Goal: Task Accomplishment & Management: Manage account settings

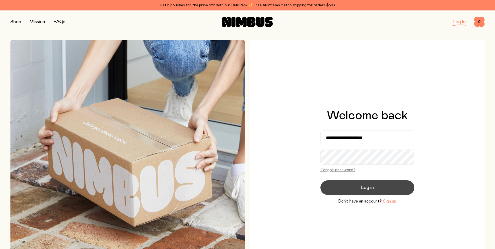
click at [365, 188] on span "Log in" at bounding box center [367, 187] width 13 height 7
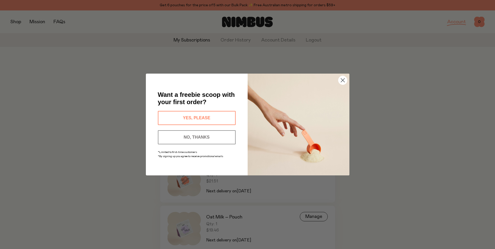
click at [204, 135] on button "NO, THANKS" at bounding box center [197, 137] width 78 height 14
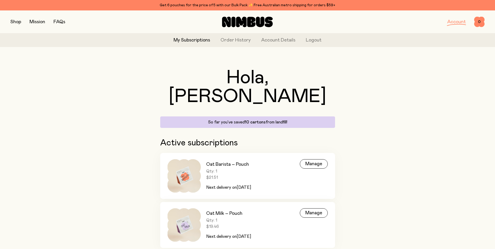
scroll to position [5, 0]
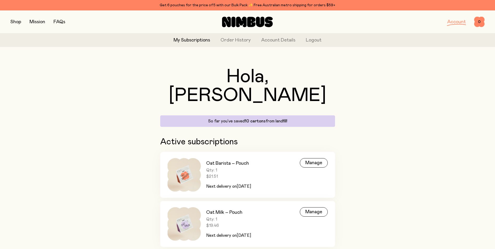
click at [187, 41] on link "My Subscriptions" at bounding box center [192, 40] width 37 height 7
click at [313, 158] on div "Manage" at bounding box center [314, 162] width 28 height 9
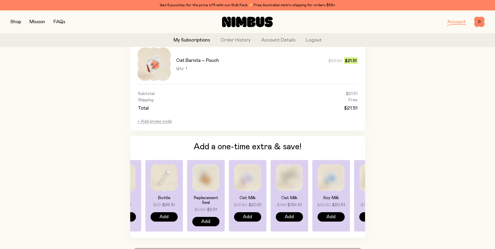
scroll to position [266, 0]
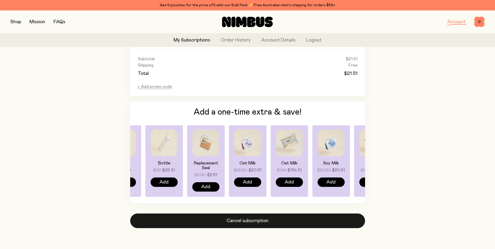
click at [250, 221] on button "Cancel subscription" at bounding box center [247, 221] width 235 height 15
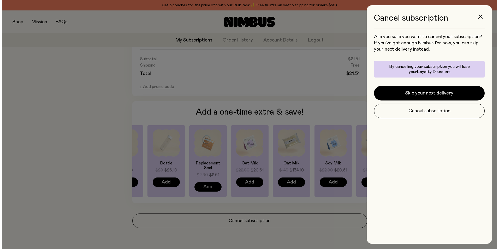
scroll to position [0, 0]
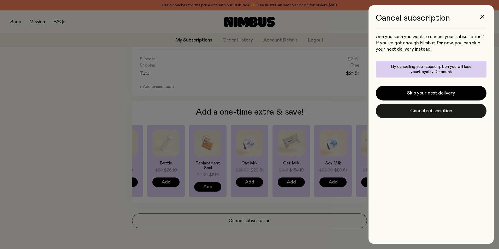
click at [417, 111] on button "Cancel subscription" at bounding box center [431, 111] width 111 height 15
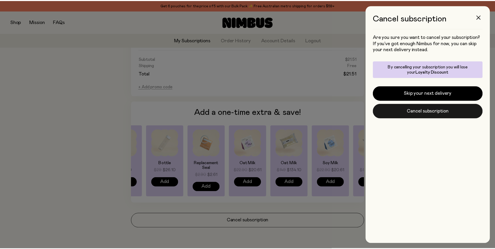
scroll to position [266, 0]
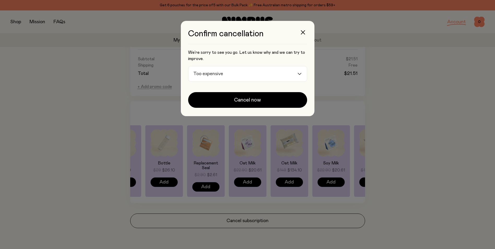
click at [298, 73] on div "Too expensive" at bounding box center [243, 73] width 109 height 15
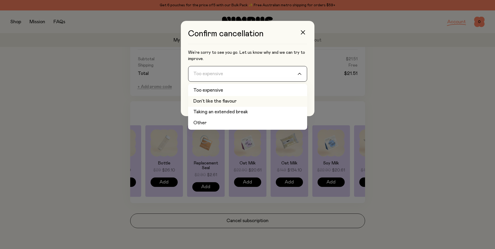
click at [243, 101] on li "Don't like the flavour" at bounding box center [247, 101] width 119 height 11
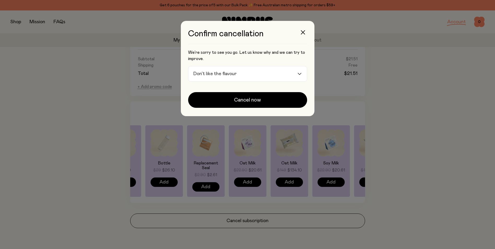
click at [301, 73] on icon "Search for option" at bounding box center [300, 74] width 4 height 2
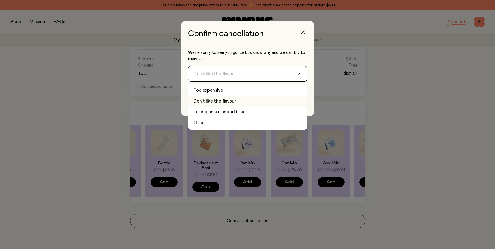
click at [217, 101] on li "Don't like the flavour" at bounding box center [247, 101] width 119 height 11
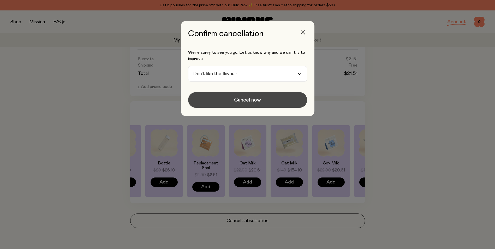
click at [247, 100] on span "Cancel now" at bounding box center [247, 99] width 27 height 7
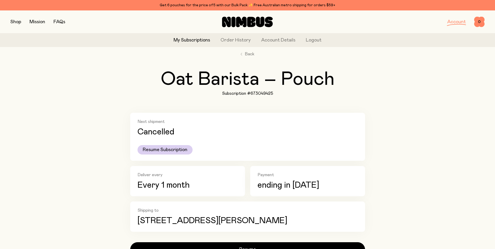
scroll to position [0, 0]
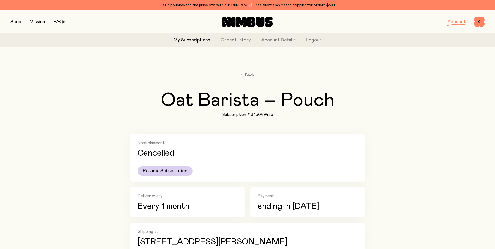
click at [193, 40] on link "My Subscriptions" at bounding box center [192, 40] width 37 height 7
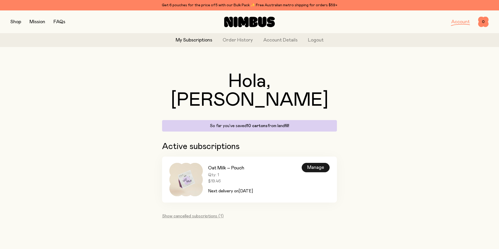
click at [315, 163] on div "Manage" at bounding box center [316, 167] width 28 height 9
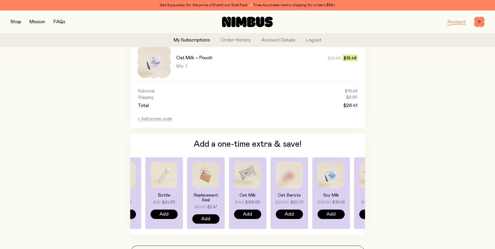
scroll to position [345, 0]
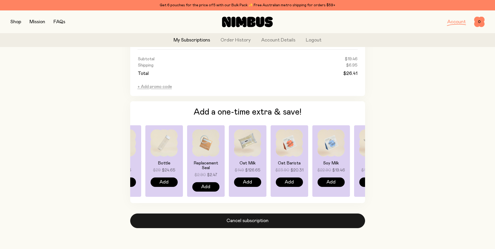
click at [253, 219] on button "Cancel subscription" at bounding box center [247, 221] width 235 height 15
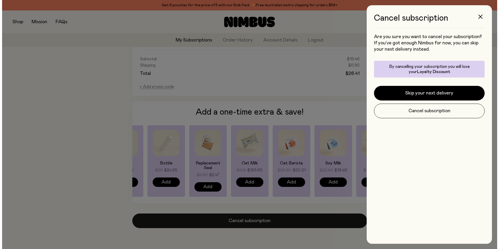
scroll to position [0, 0]
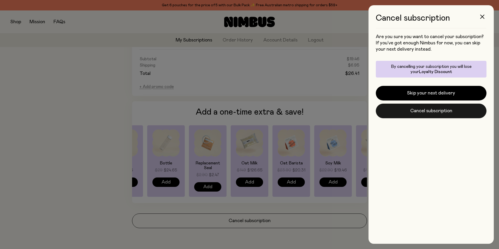
click at [423, 112] on button "Cancel subscription" at bounding box center [431, 111] width 111 height 15
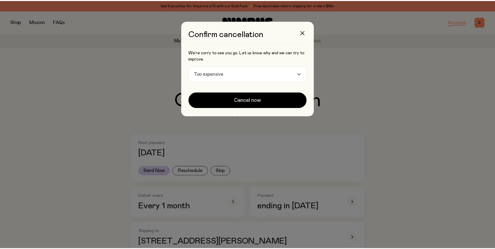
scroll to position [345, 0]
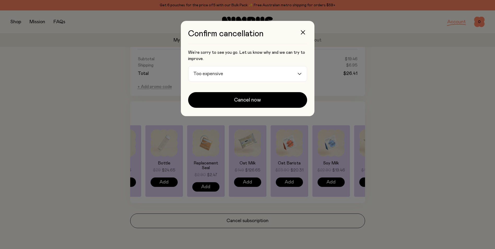
click at [253, 76] on input "Search for option" at bounding box center [261, 73] width 72 height 15
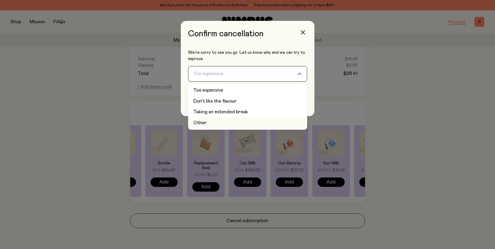
click at [228, 126] on li "Other" at bounding box center [247, 123] width 119 height 11
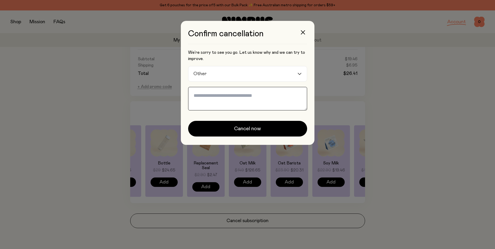
click at [208, 98] on textarea at bounding box center [247, 99] width 119 height 24
click at [270, 102] on textarea "**********" at bounding box center [247, 99] width 119 height 24
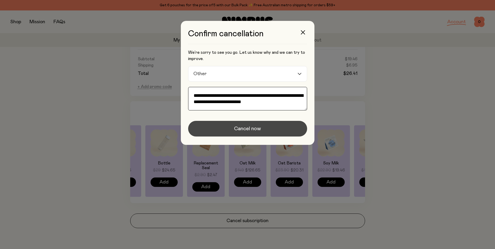
type textarea "**********"
click at [250, 128] on span "Cancel now" at bounding box center [247, 128] width 27 height 7
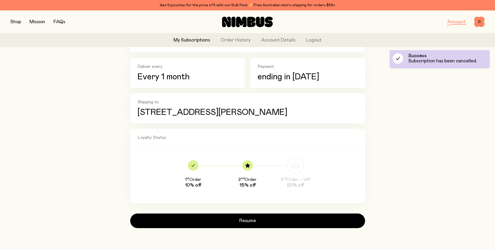
scroll to position [130, 0]
